Goal: Navigation & Orientation: Find specific page/section

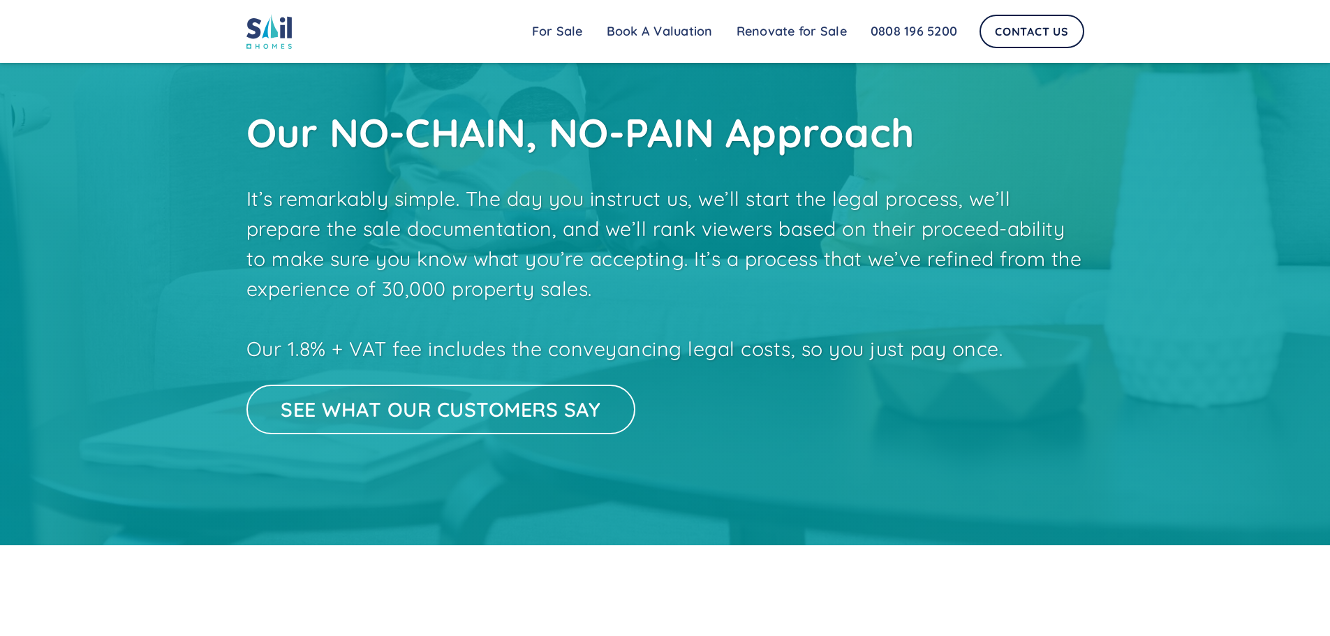
scroll to position [2862, 0]
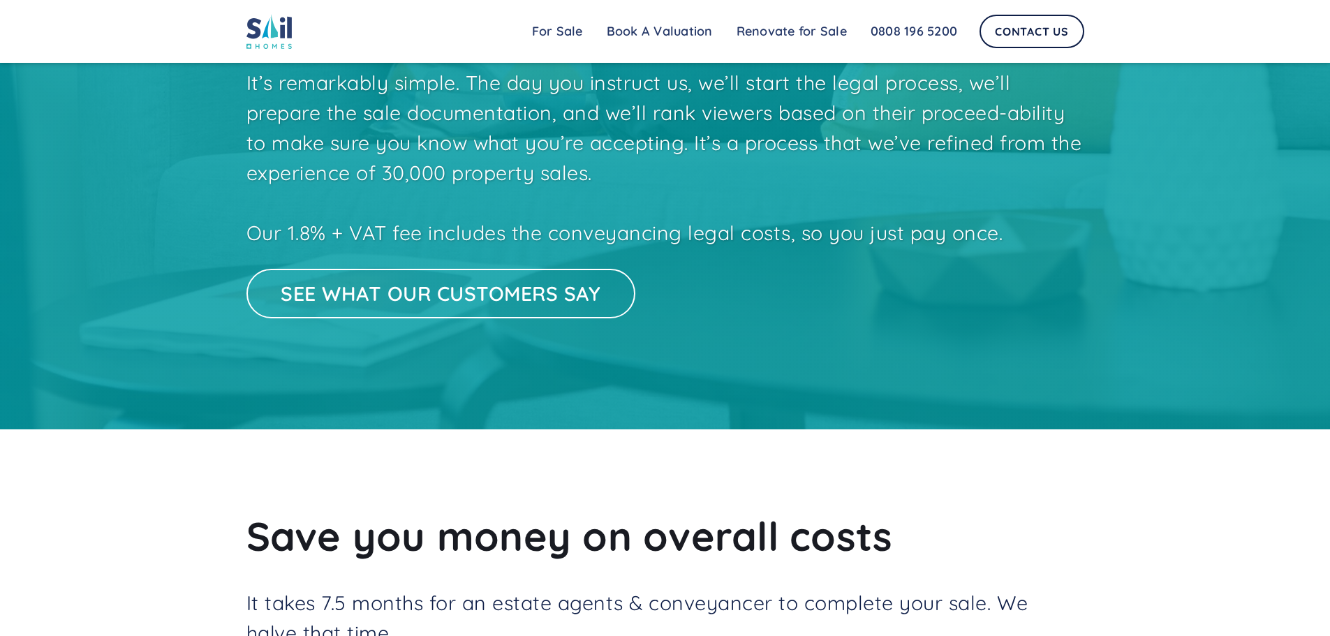
click at [503, 319] on link "See what our customers say" at bounding box center [440, 294] width 389 height 50
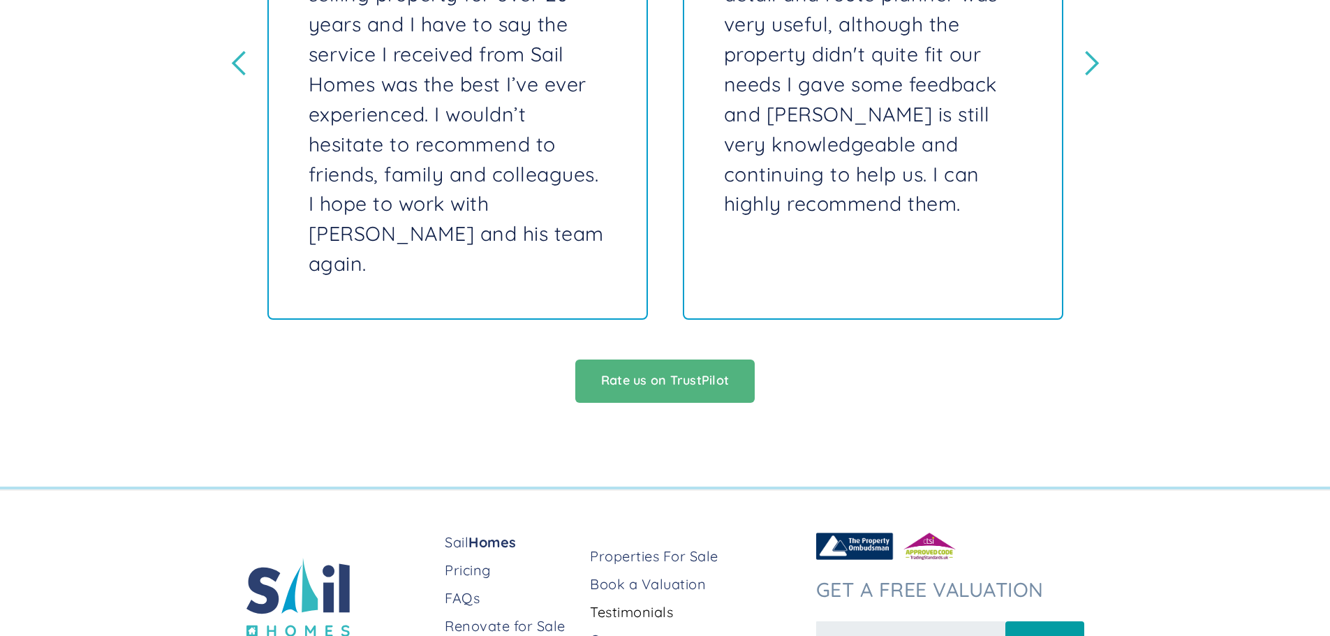
scroll to position [616, 0]
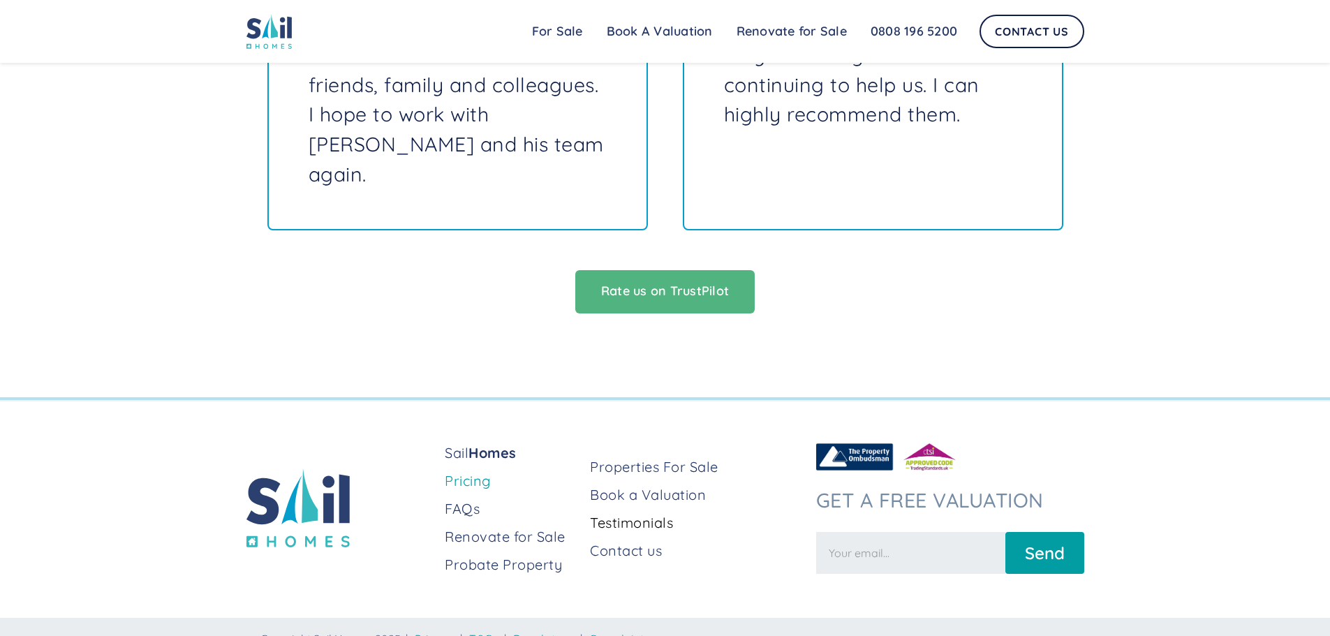
click at [470, 471] on link "Pricing" at bounding box center [512, 481] width 134 height 20
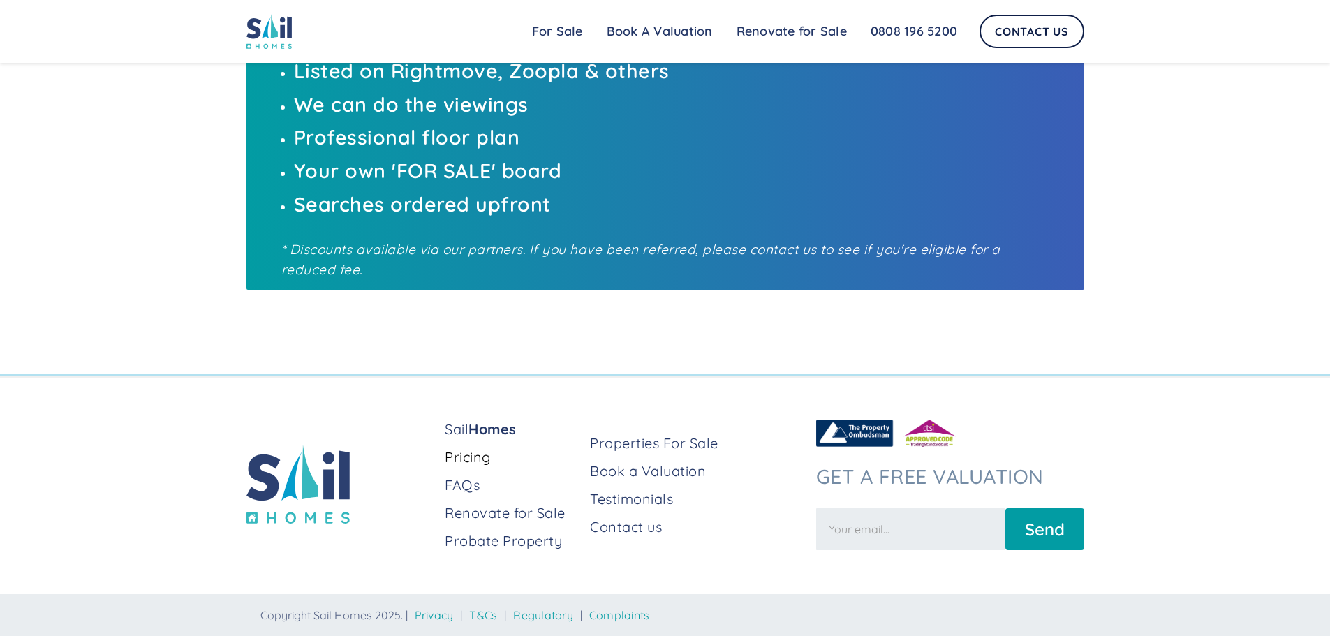
scroll to position [974, 0]
click at [623, 445] on link "Properties For Sale" at bounding box center [697, 443] width 214 height 20
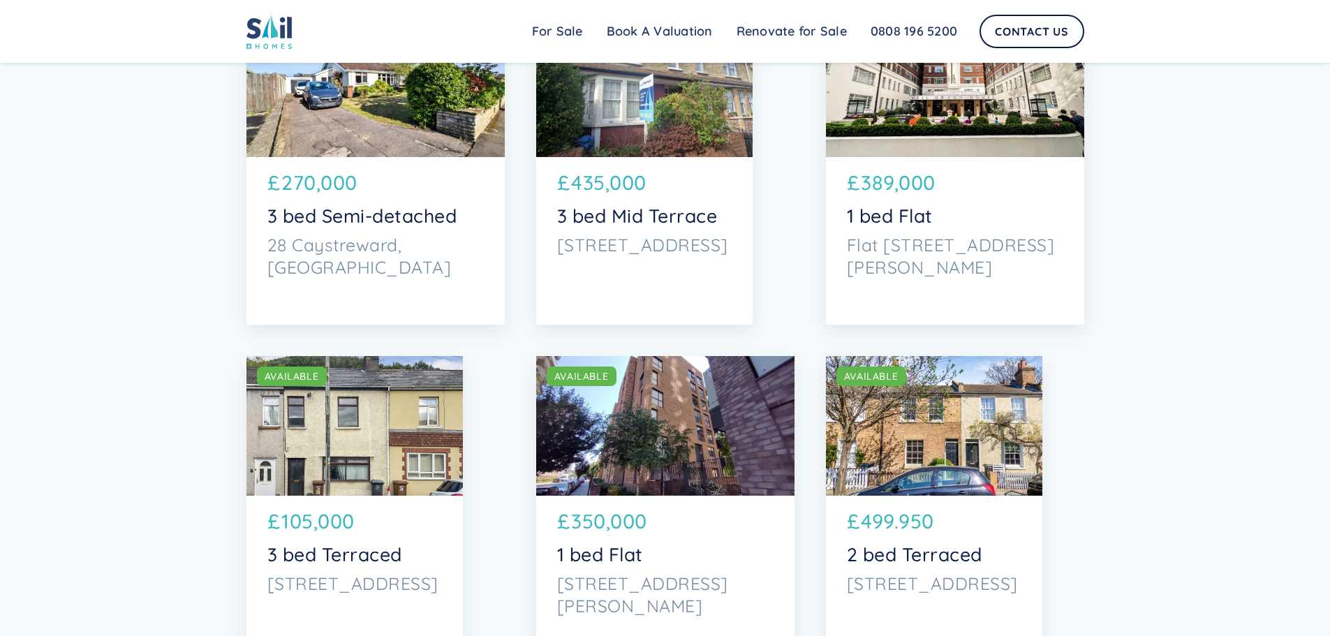
scroll to position [3699, 0]
